Goal: Task Accomplishment & Management: Use online tool/utility

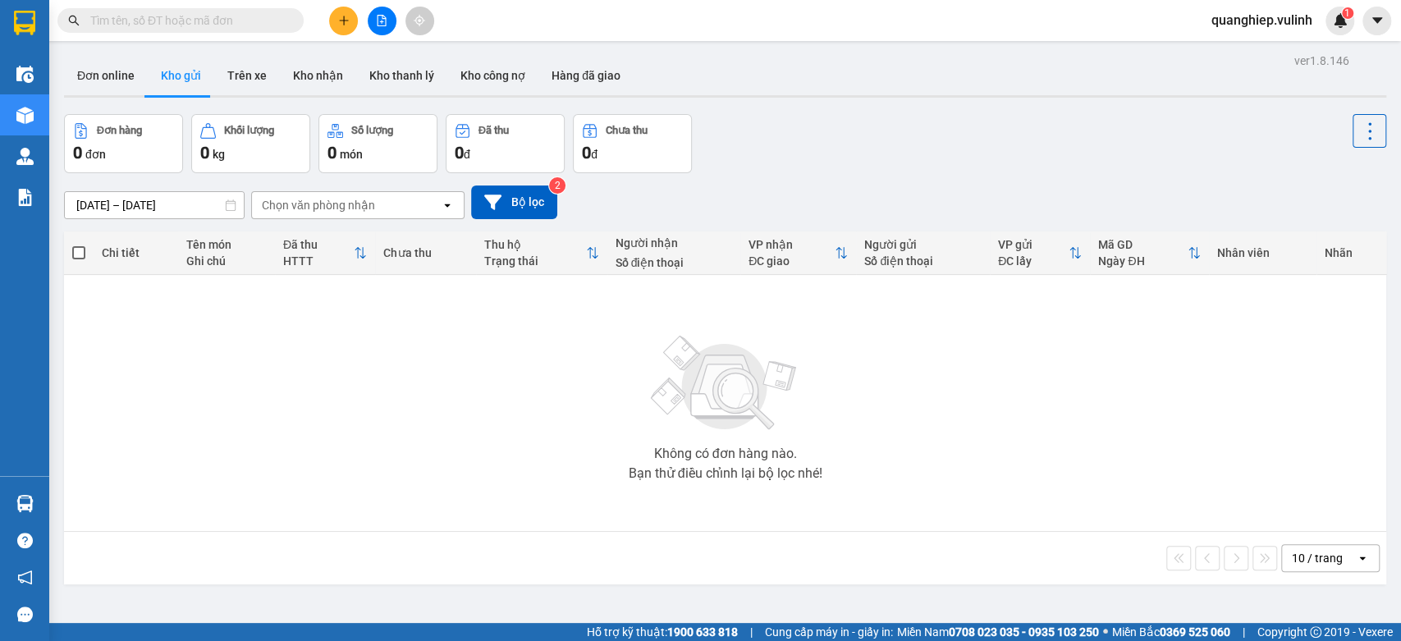
click at [201, 24] on input "text" at bounding box center [187, 20] width 194 height 18
paste input "VPCT2510090014"
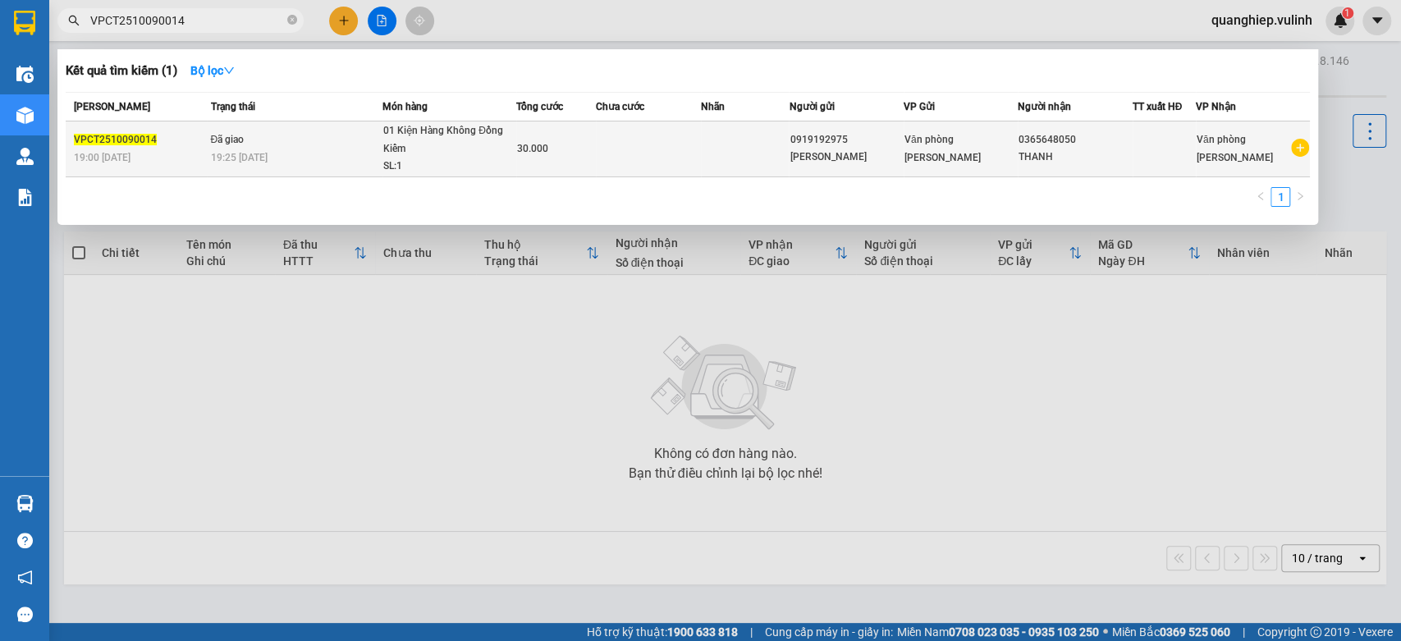
type input "VPCT2510090014"
click at [153, 138] on div "VPCT2510090014" at bounding box center [140, 139] width 132 height 17
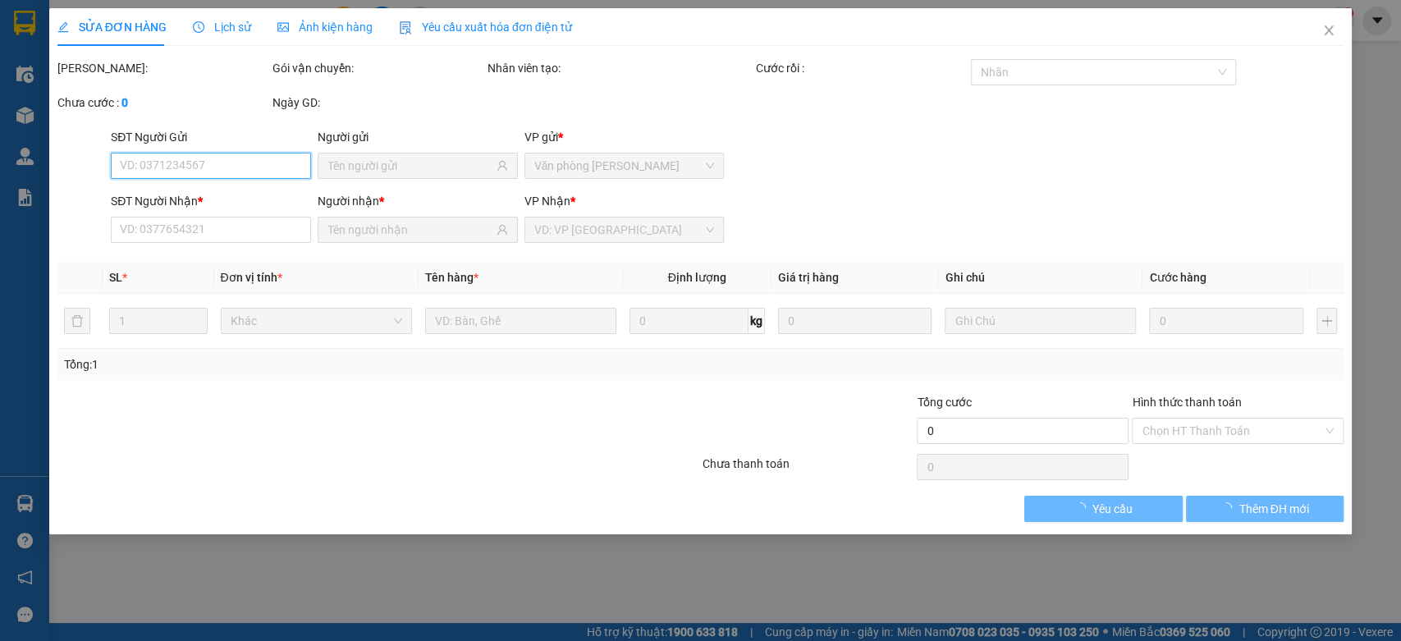
type input "0919192975"
type input "NGUYỄN MINH HẢI"
type input "0365648050"
type input "THANH"
type input "30.000"
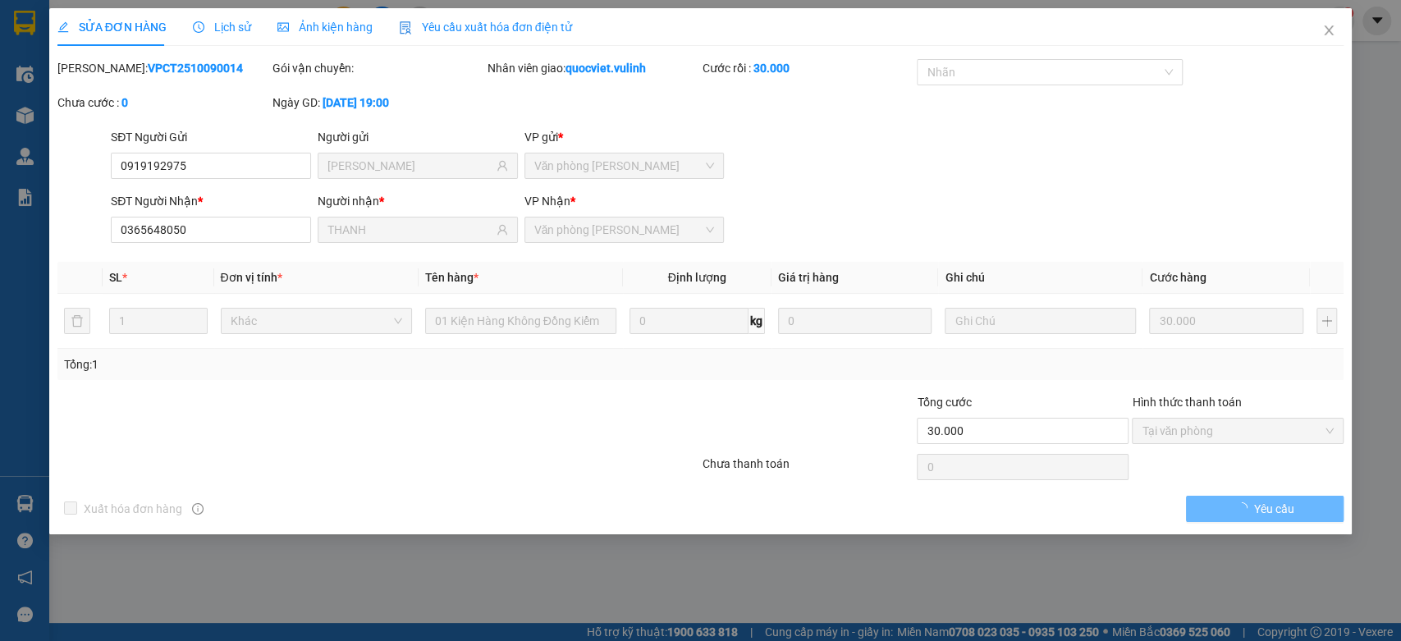
click at [217, 24] on span "Lịch sử" at bounding box center [222, 27] width 58 height 13
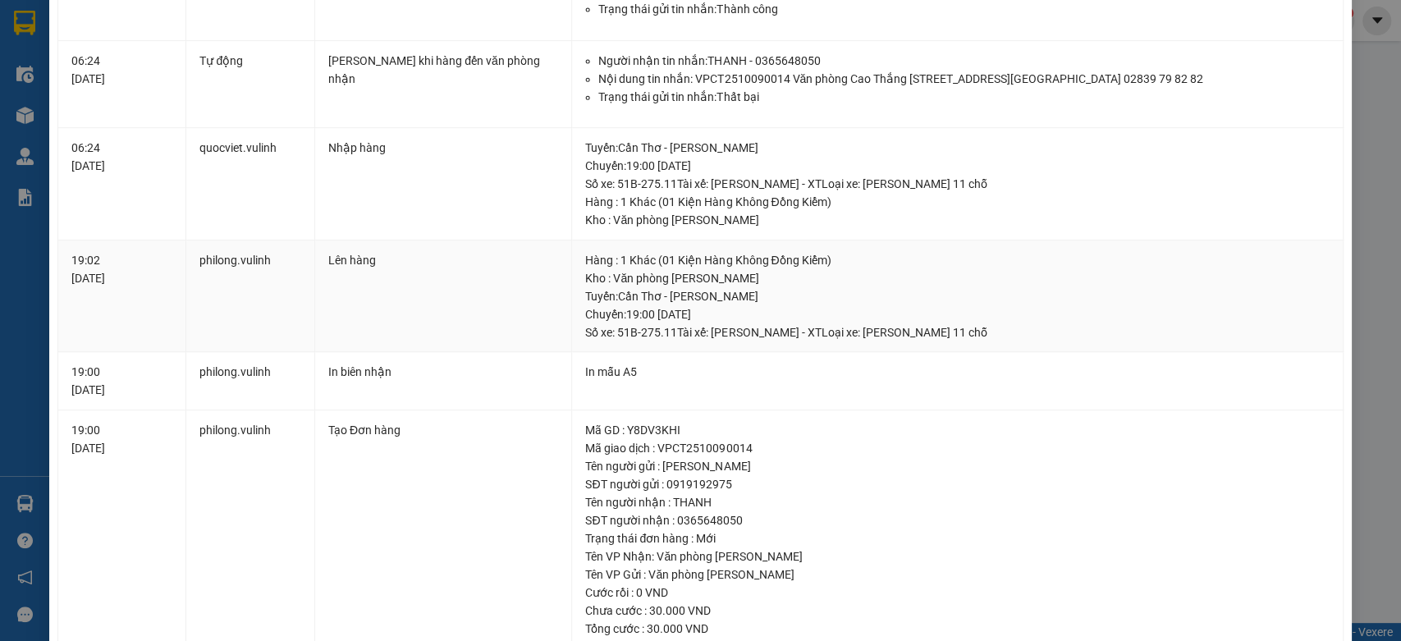
scroll to position [547, 0]
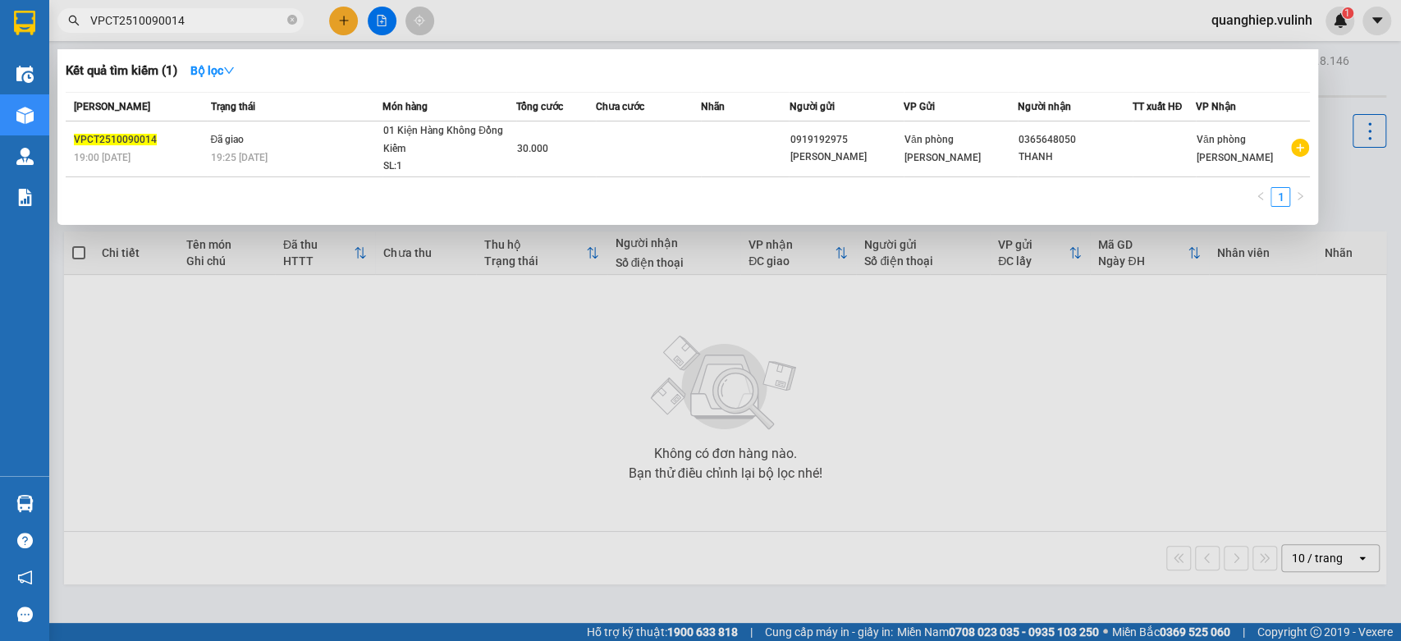
drag, startPoint x: 250, startPoint y: 22, endPoint x: 51, endPoint y: 24, distance: 198.6
click at [51, 24] on div "VPCT2510090014" at bounding box center [160, 20] width 320 height 25
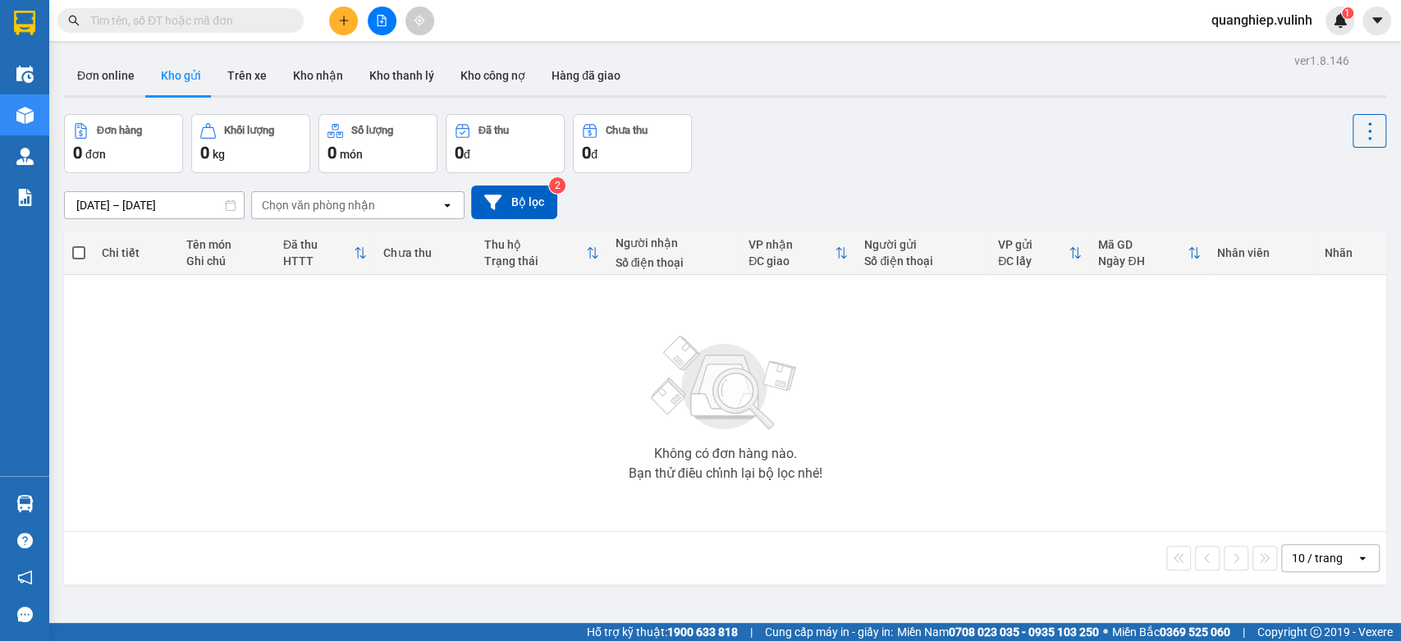
click at [428, 479] on div "Không có đơn hàng nào. Bạn thử điều chỉnh lại bộ lọc nhé!" at bounding box center [725, 403] width 1306 height 246
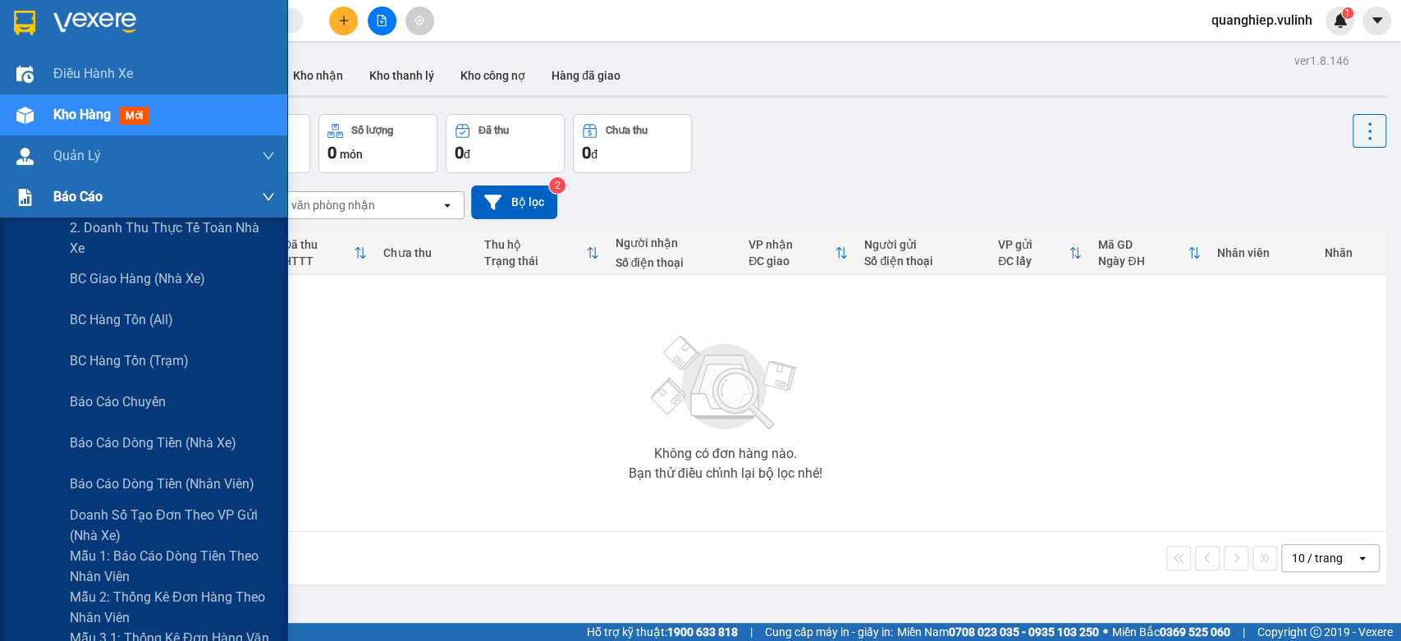
click at [50, 186] on div "Báo cáo" at bounding box center [143, 196] width 287 height 41
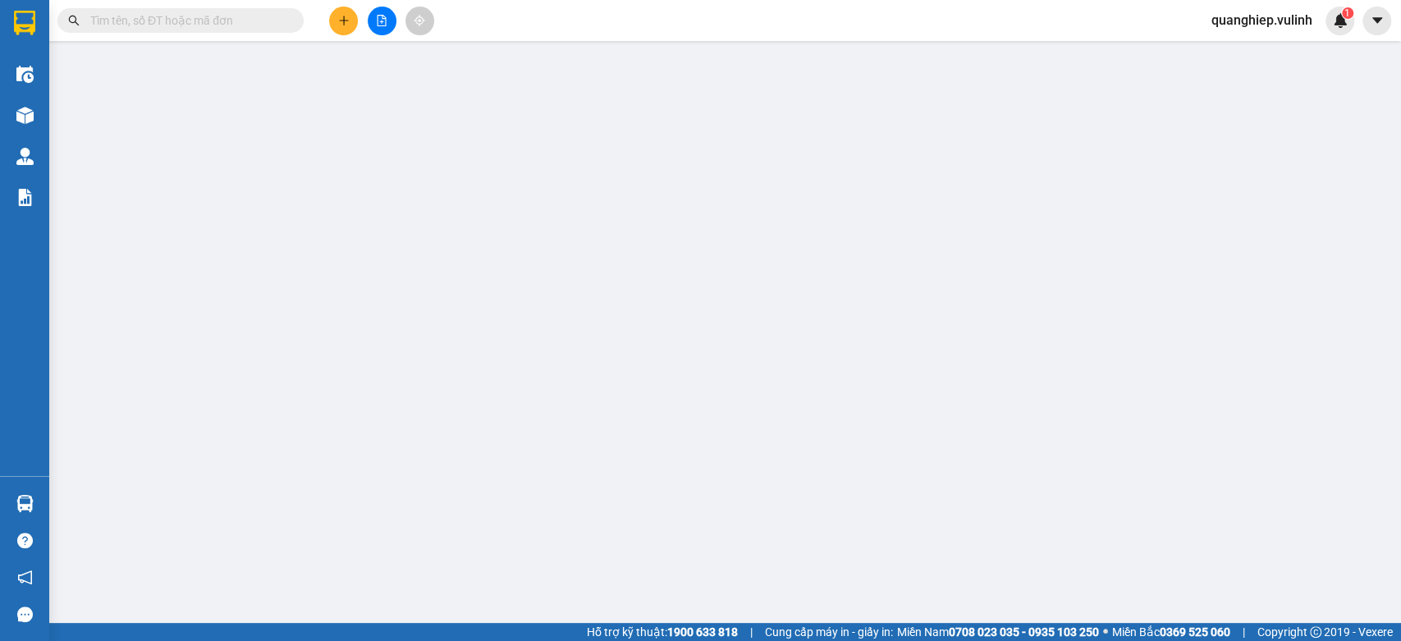
click at [192, 21] on input "text" at bounding box center [187, 20] width 194 height 18
paste input "VPCT2510130014"
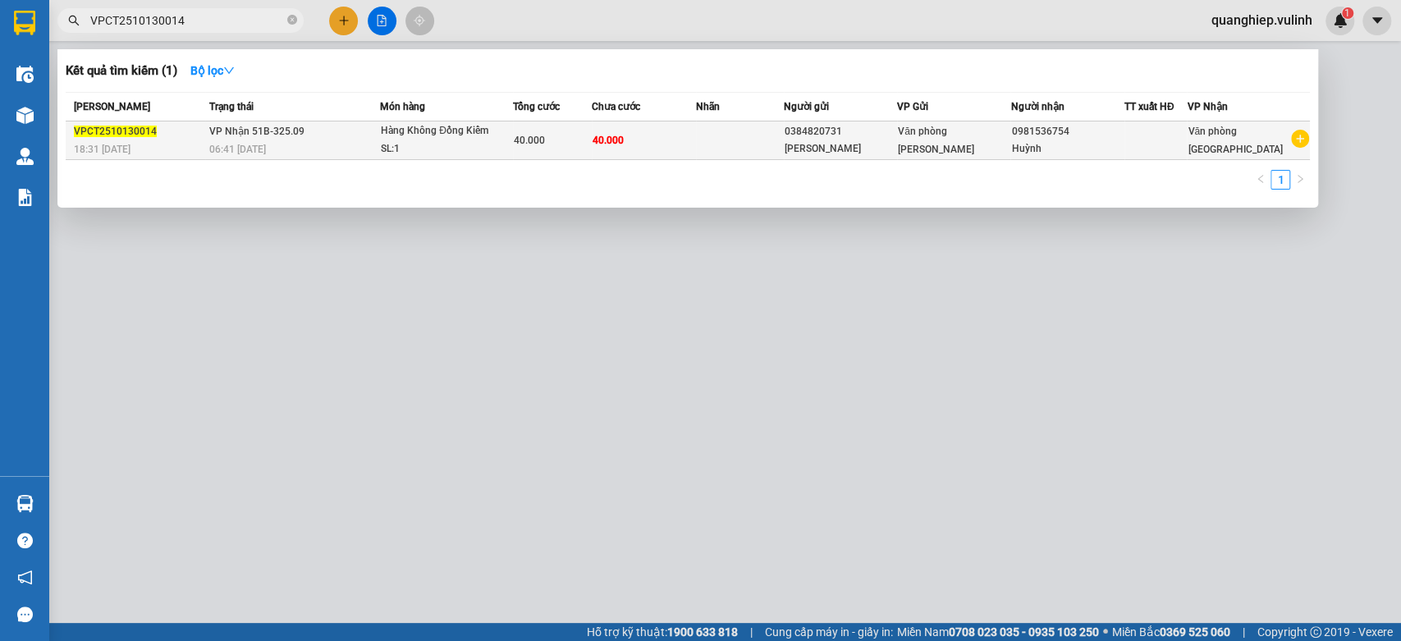
type input "VPCT2510130014"
click at [146, 132] on span "VPCT2510130014" at bounding box center [115, 131] width 83 height 11
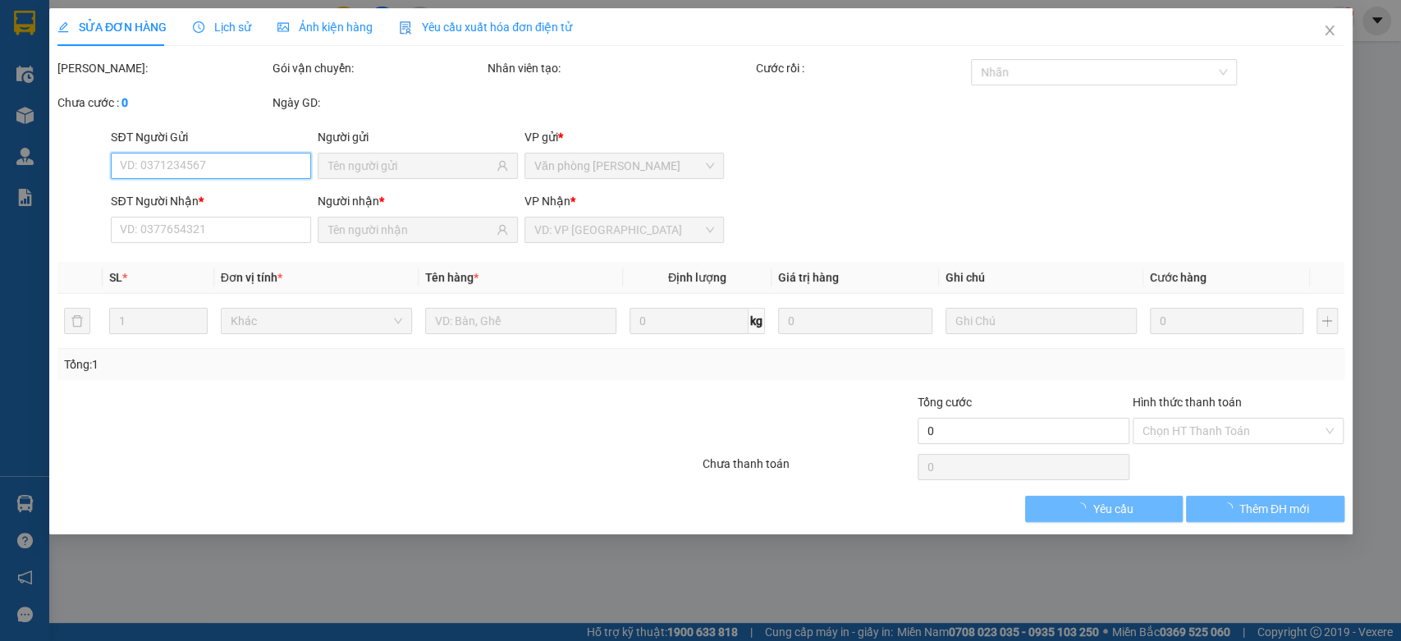
type input "0384820731"
type input "MINH KHANG"
type input "0981536754"
type input "Huỳnh"
type input "40.000"
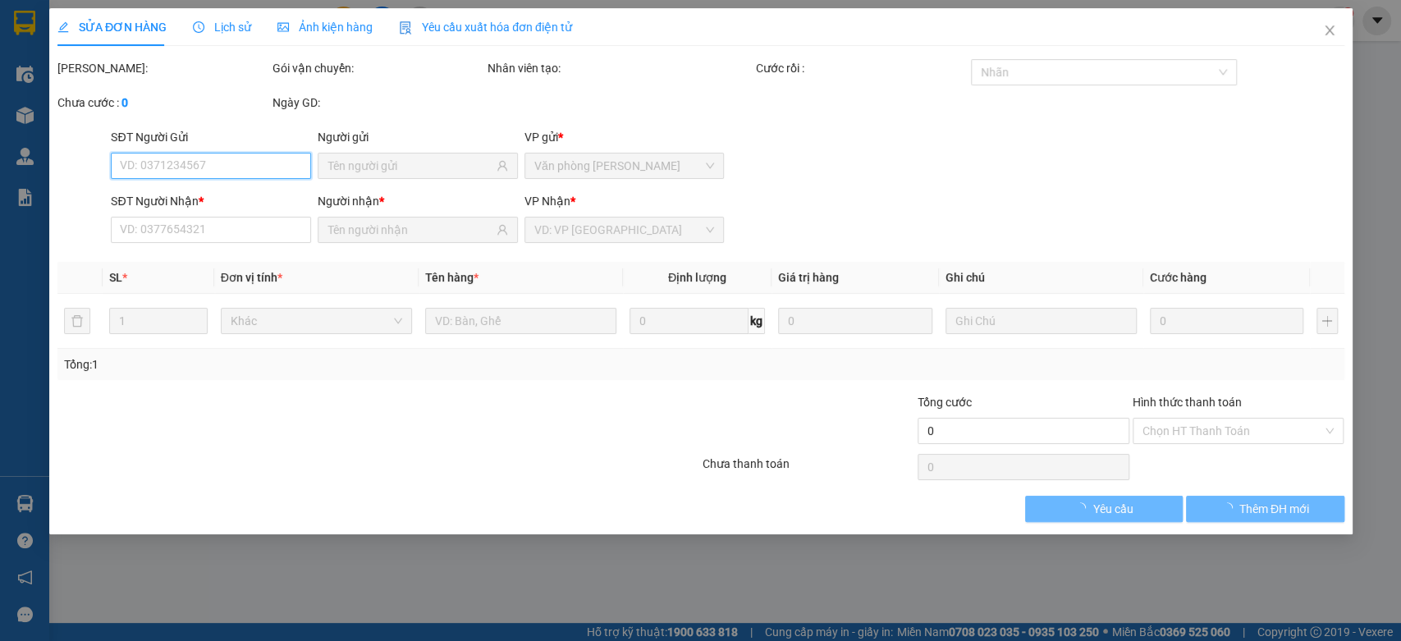
type input "40.000"
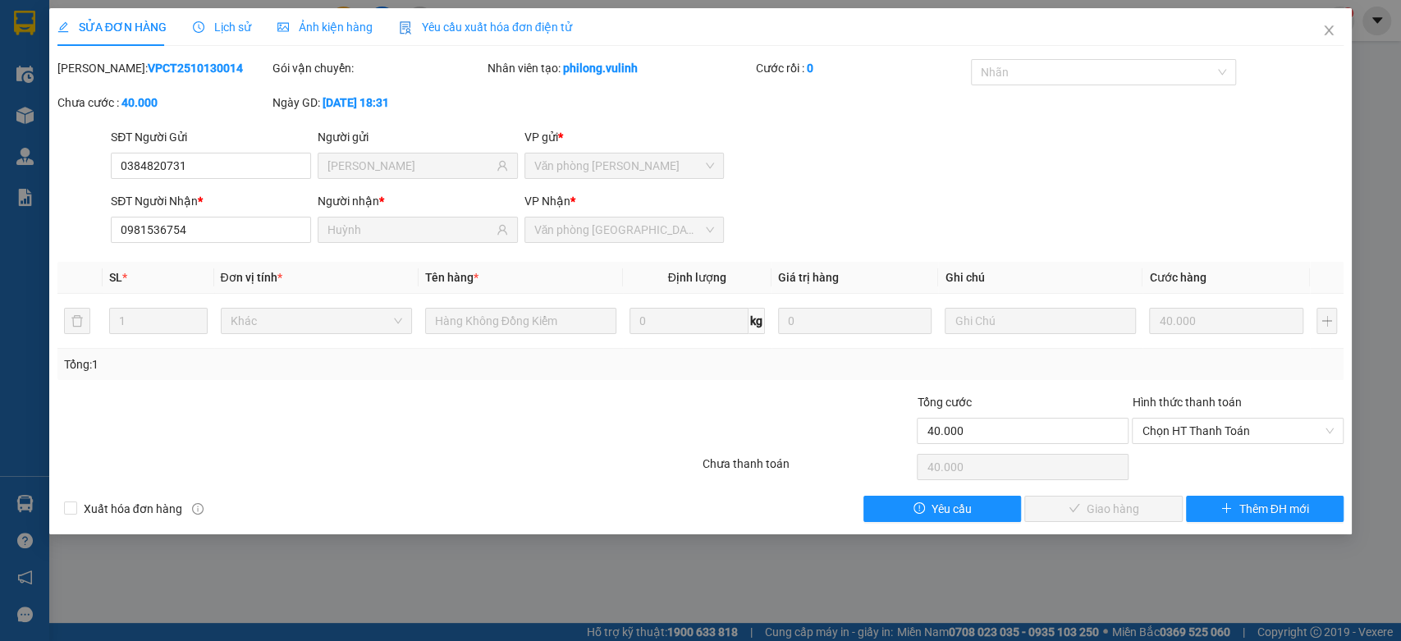
click at [238, 17] on div "Lịch sử" at bounding box center [222, 27] width 58 height 38
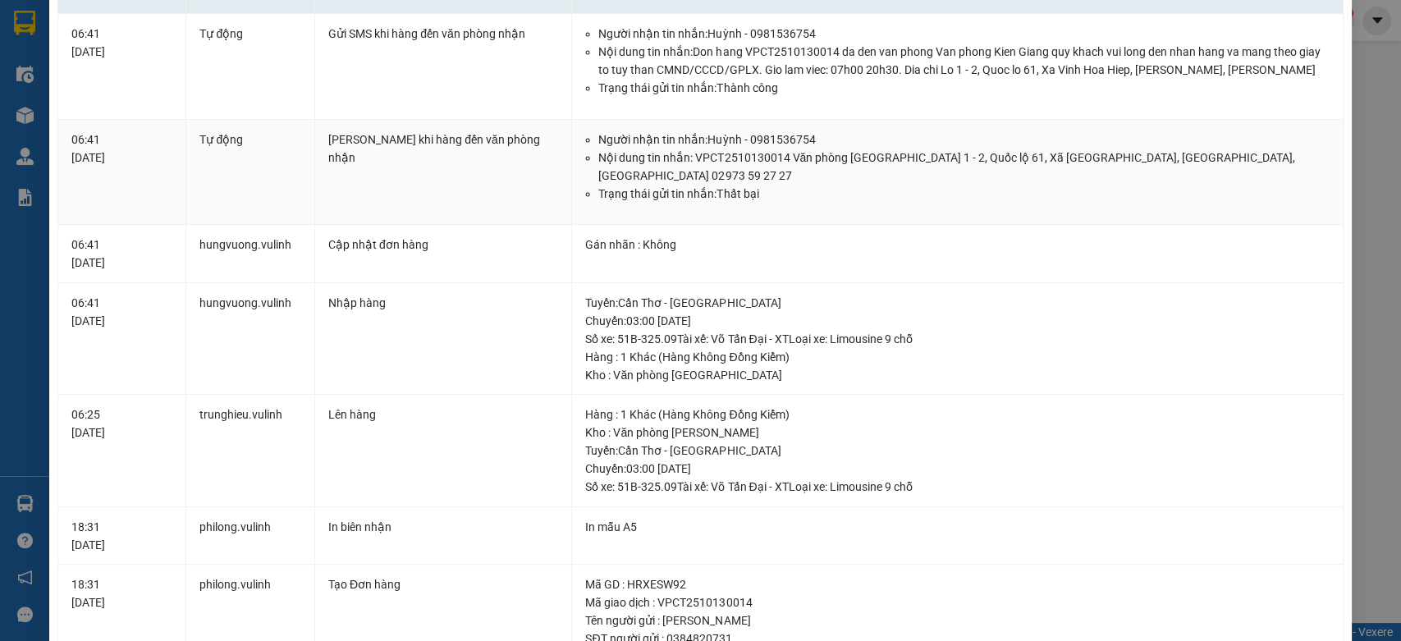
scroll to position [182, 0]
